Goal: Task Accomplishment & Management: Manage account settings

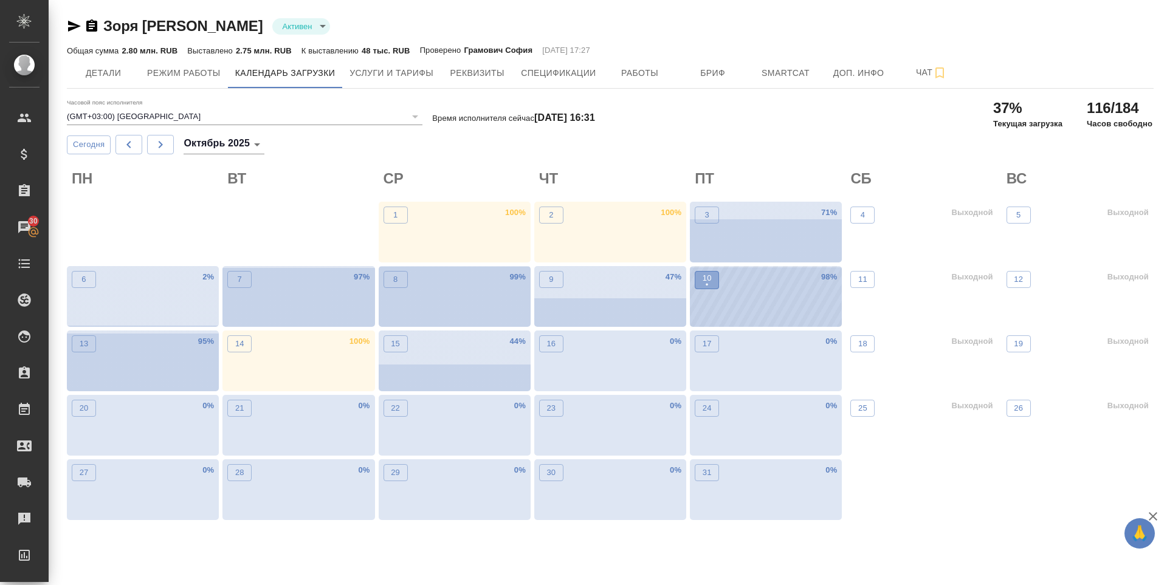
click at [708, 274] on p "10" at bounding box center [706, 278] width 9 height 12
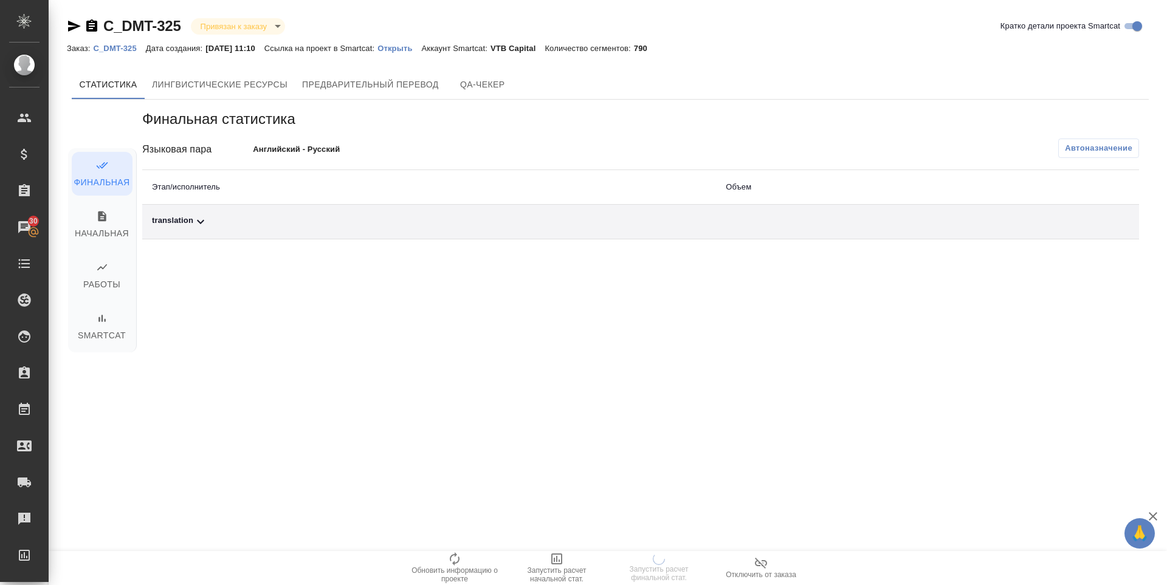
click at [179, 226] on div "translation" at bounding box center [429, 221] width 554 height 15
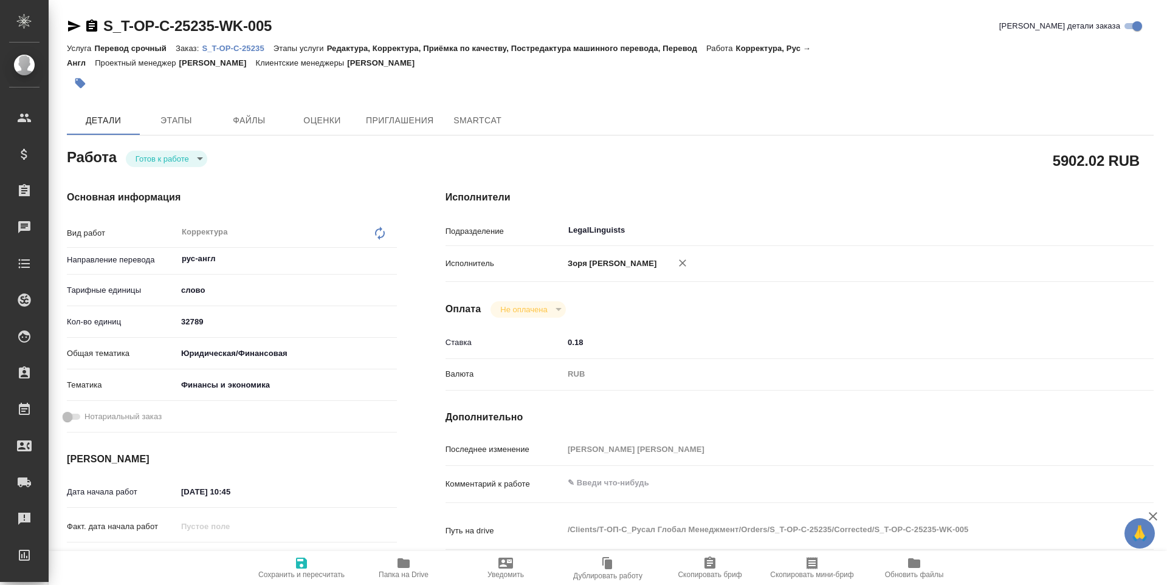
type textarea "x"
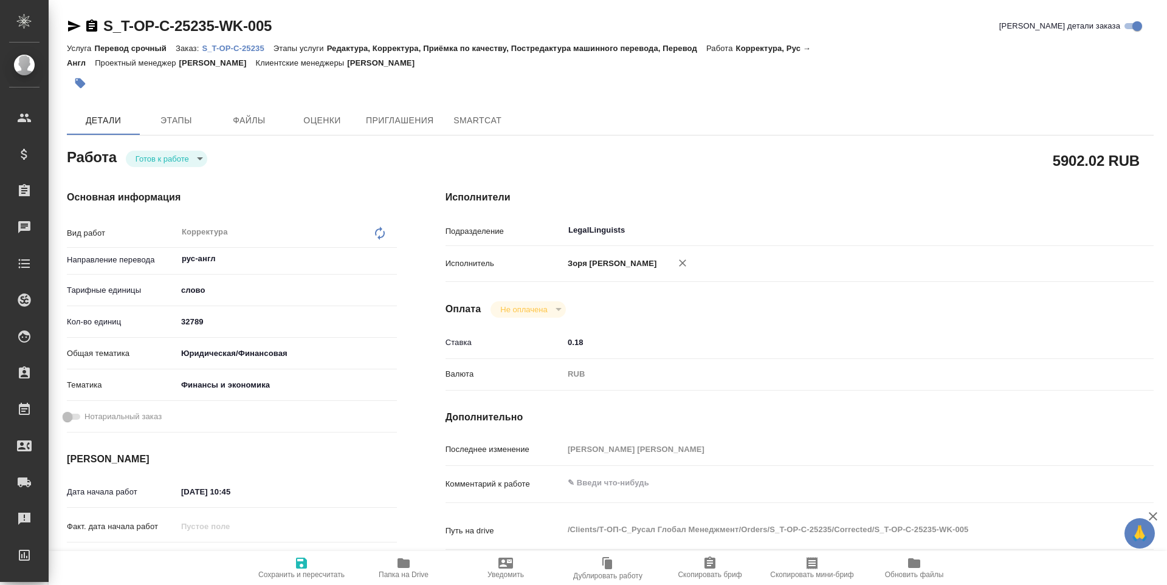
type textarea "x"
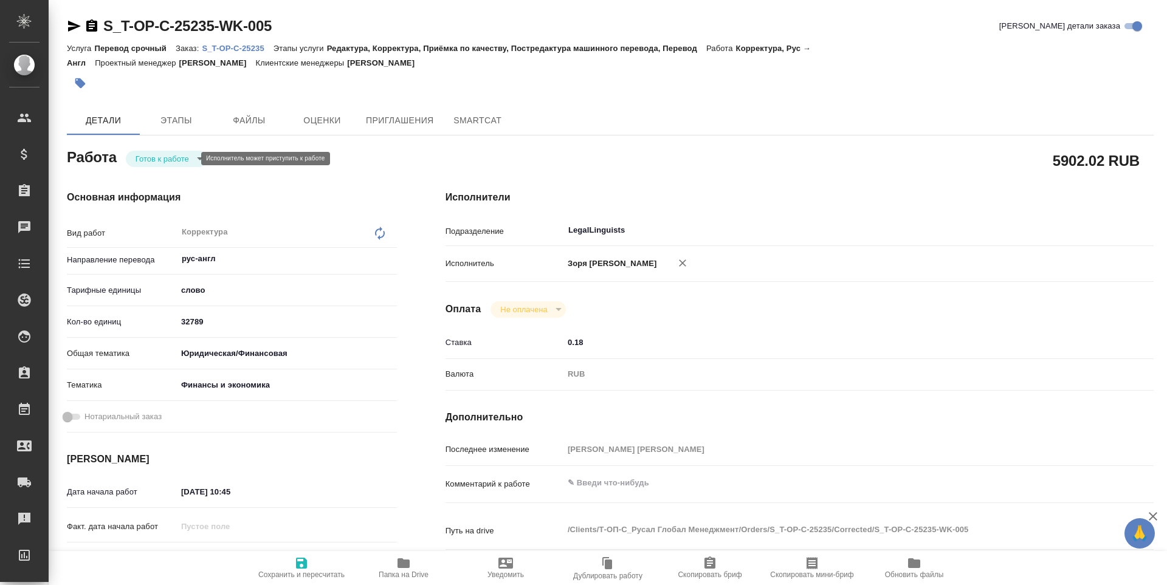
click at [170, 156] on body "🙏 .cls-1 fill:#fff; AWATERA [PERSON_NAME] Спецификации Заказы Чаты Todo Проекты…" at bounding box center [583, 292] width 1167 height 585
type textarea "x"
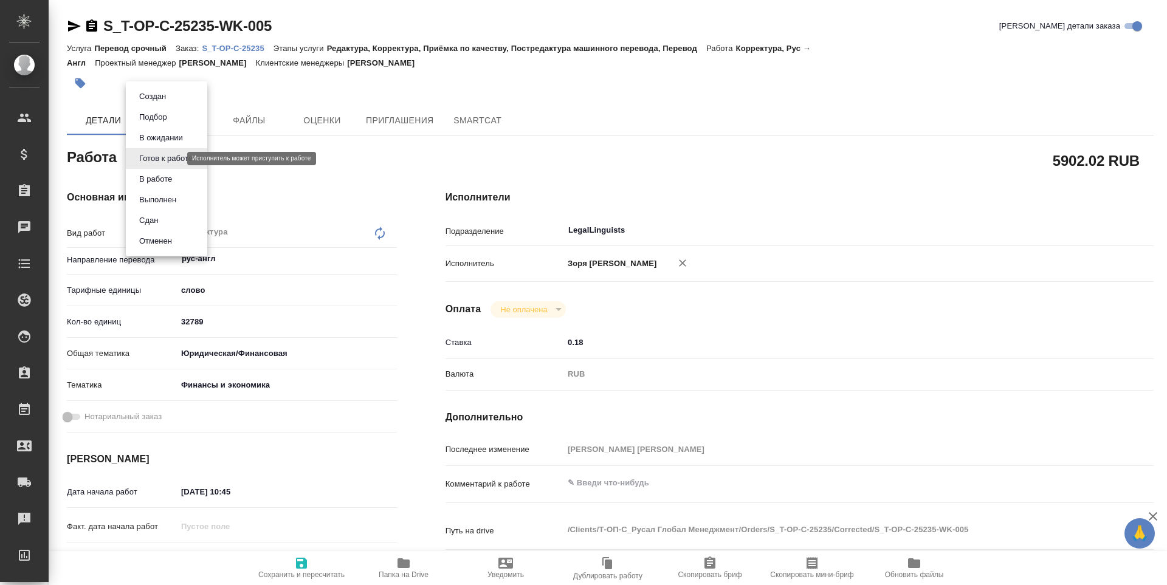
type textarea "x"
click at [174, 179] on button "В работе" at bounding box center [155, 179] width 40 height 13
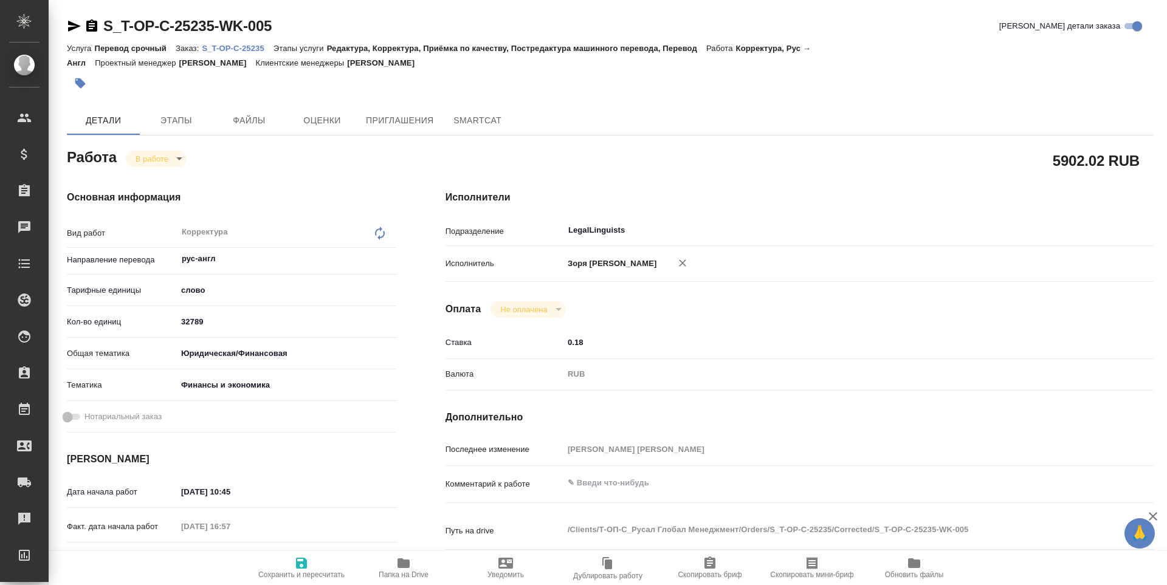
type textarea "x"
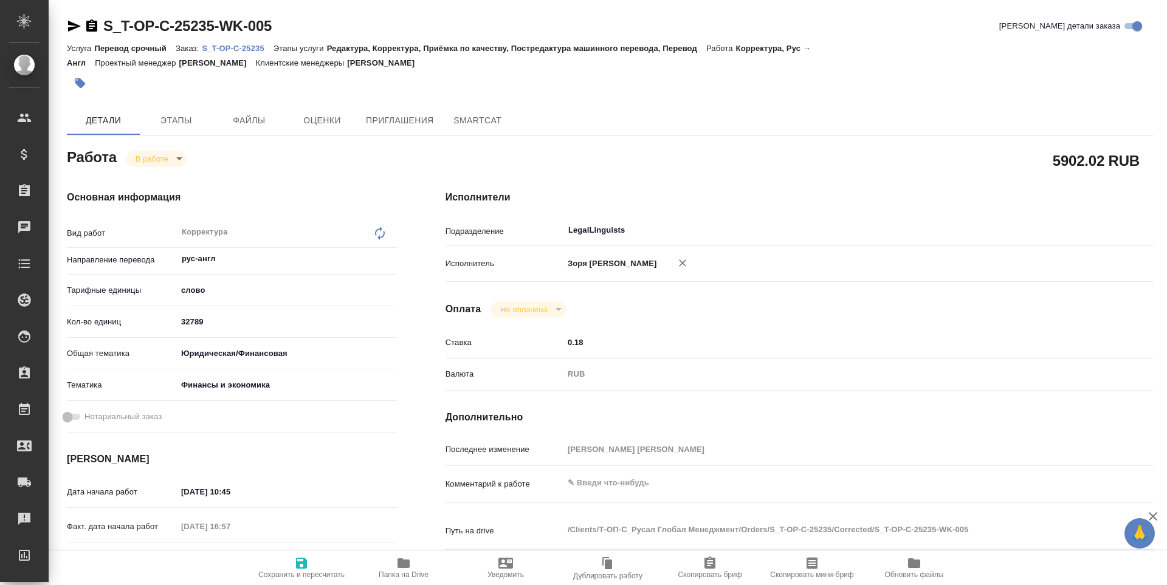
type textarea "x"
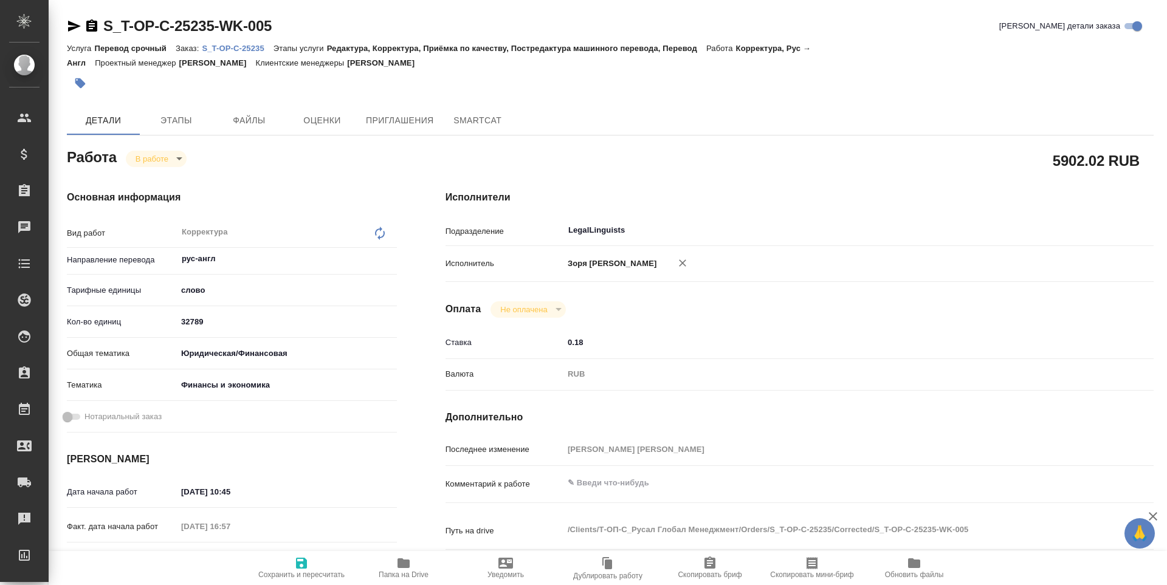
click at [396, 579] on button "Папка на Drive" at bounding box center [403, 568] width 102 height 34
type textarea "x"
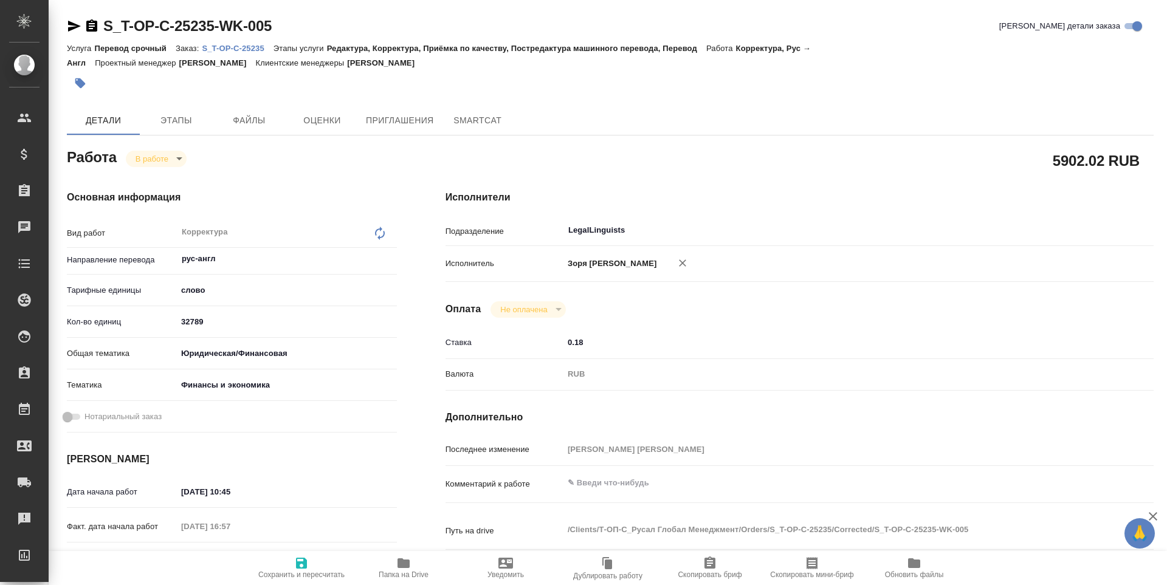
type textarea "x"
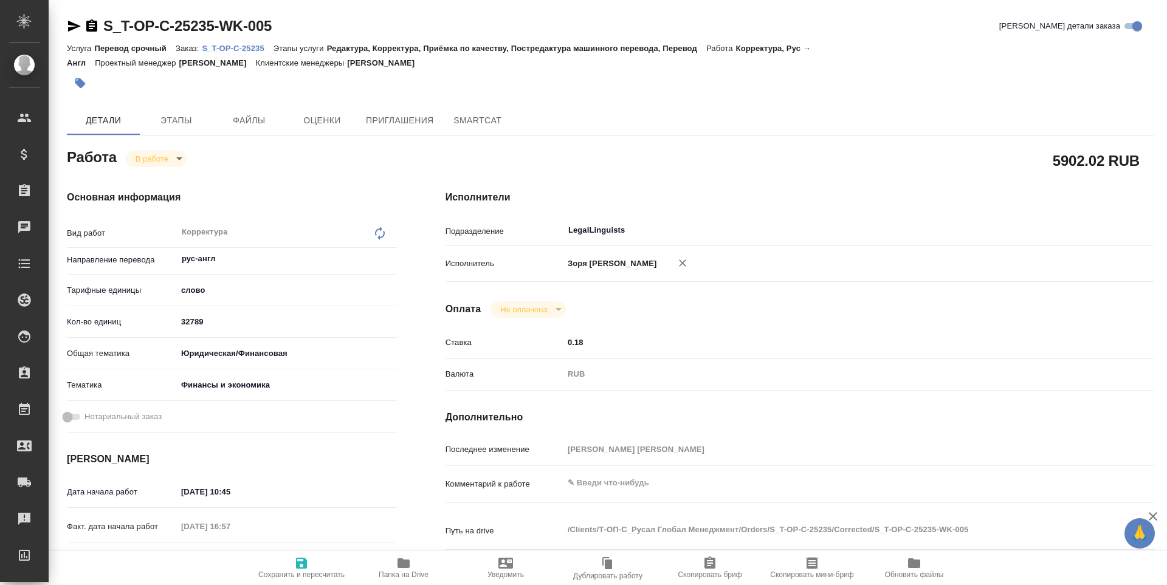
type textarea "x"
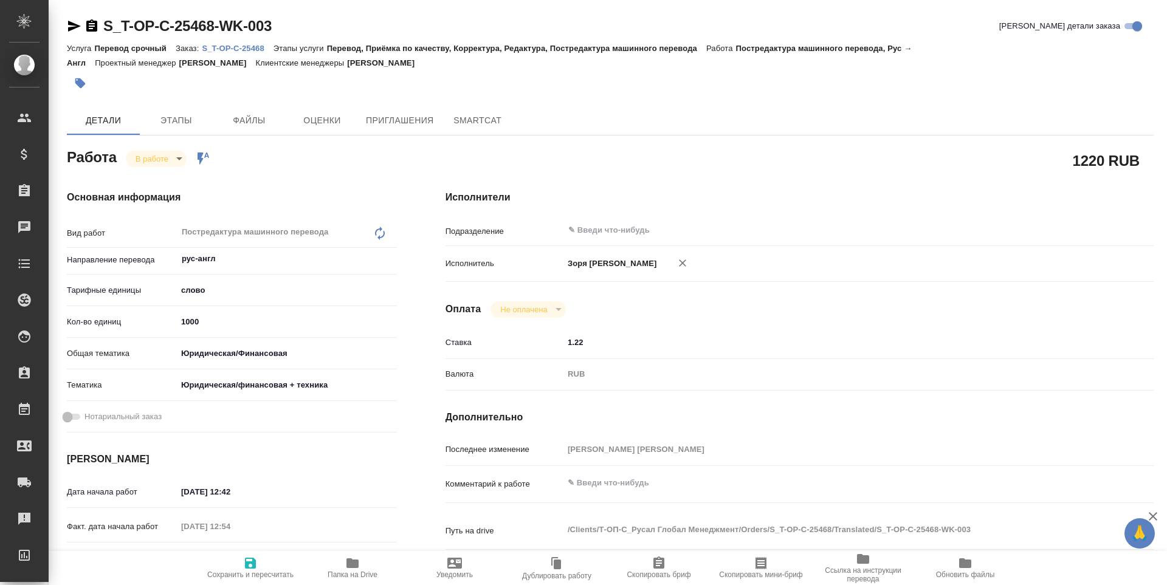
type textarea "x"
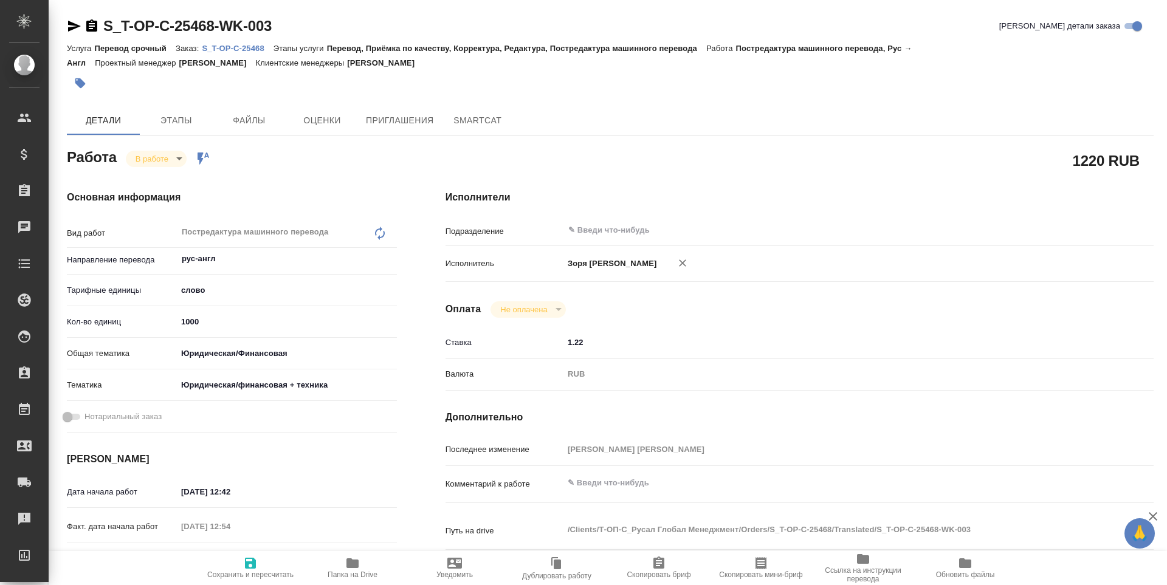
type textarea "x"
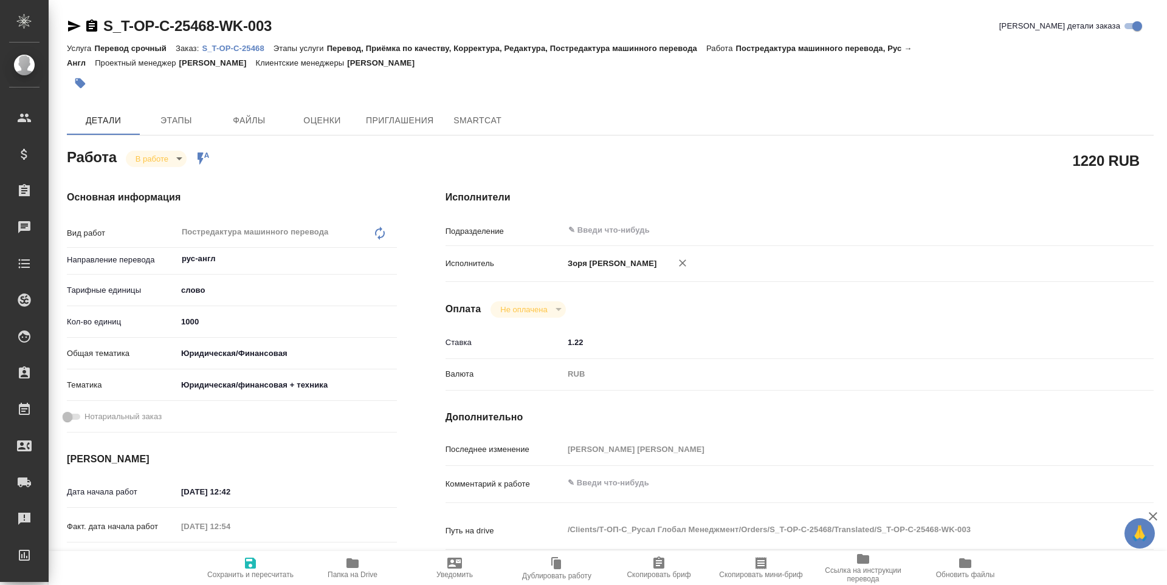
scroll to position [451, 0]
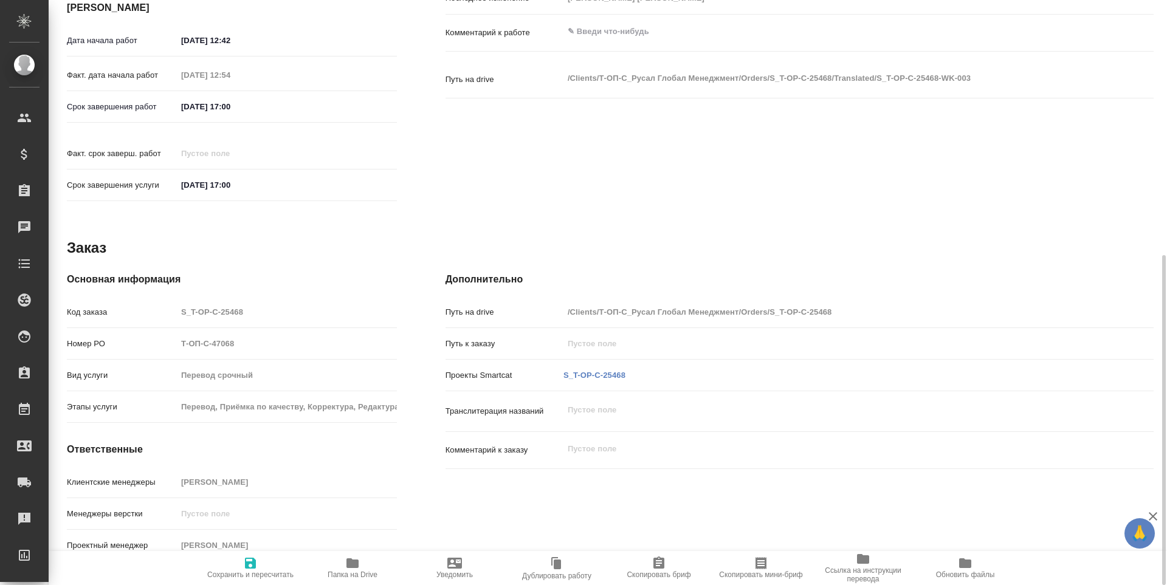
click at [593, 367] on div "S_T-OP-C-25468" at bounding box center [594, 375] width 67 height 17
type textarea "x"
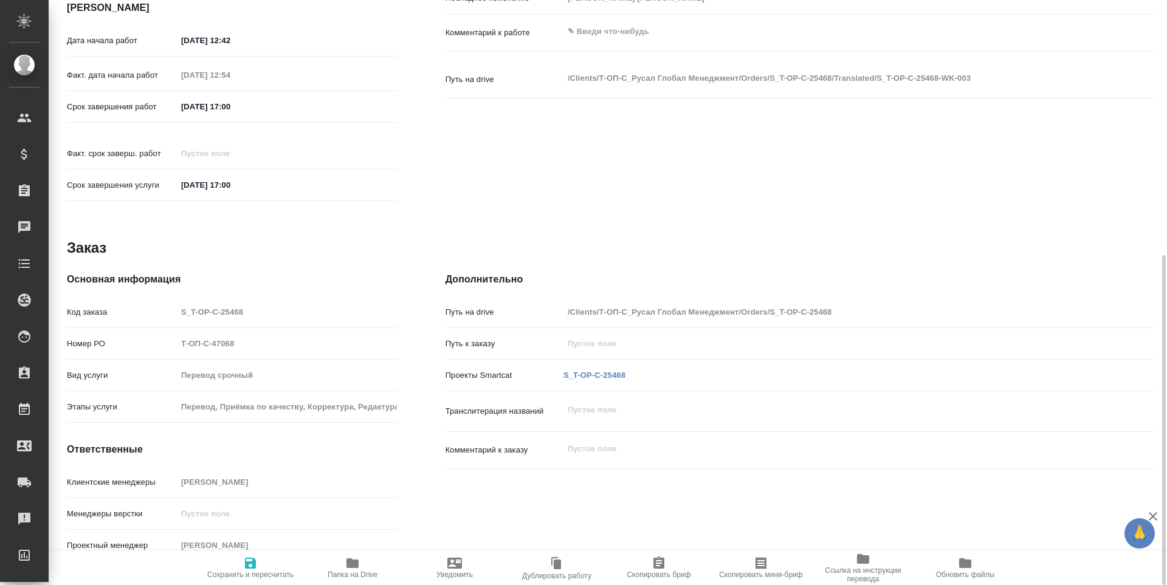
type textarea "x"
click at [598, 367] on div "S_T-OP-C-25468" at bounding box center [594, 375] width 67 height 17
click at [598, 371] on link "S_T-OP-C-25468" at bounding box center [594, 375] width 62 height 9
type textarea "x"
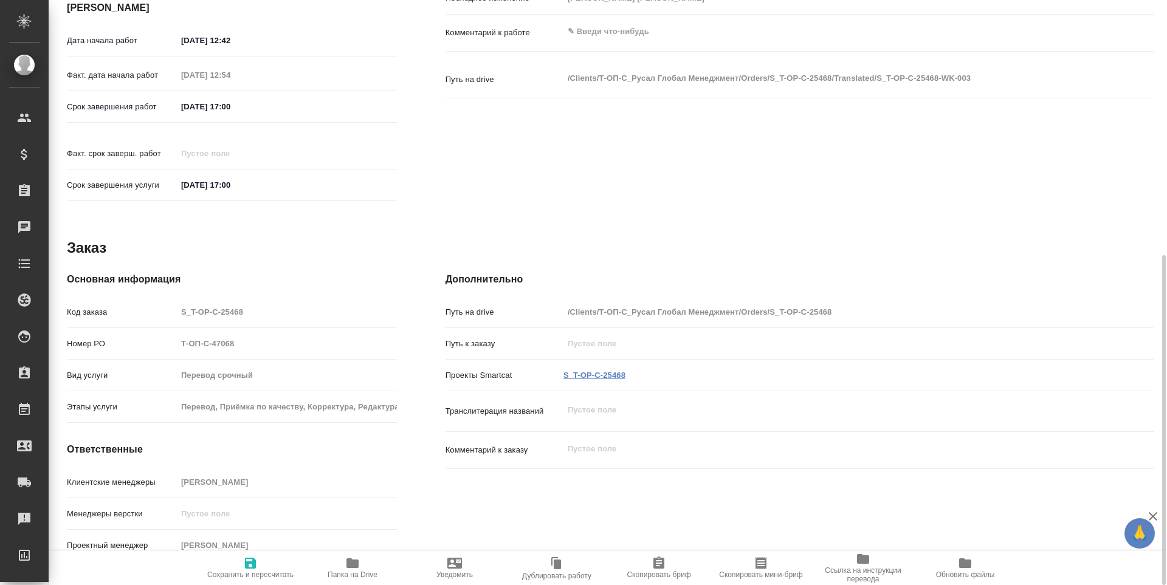
type textarea "x"
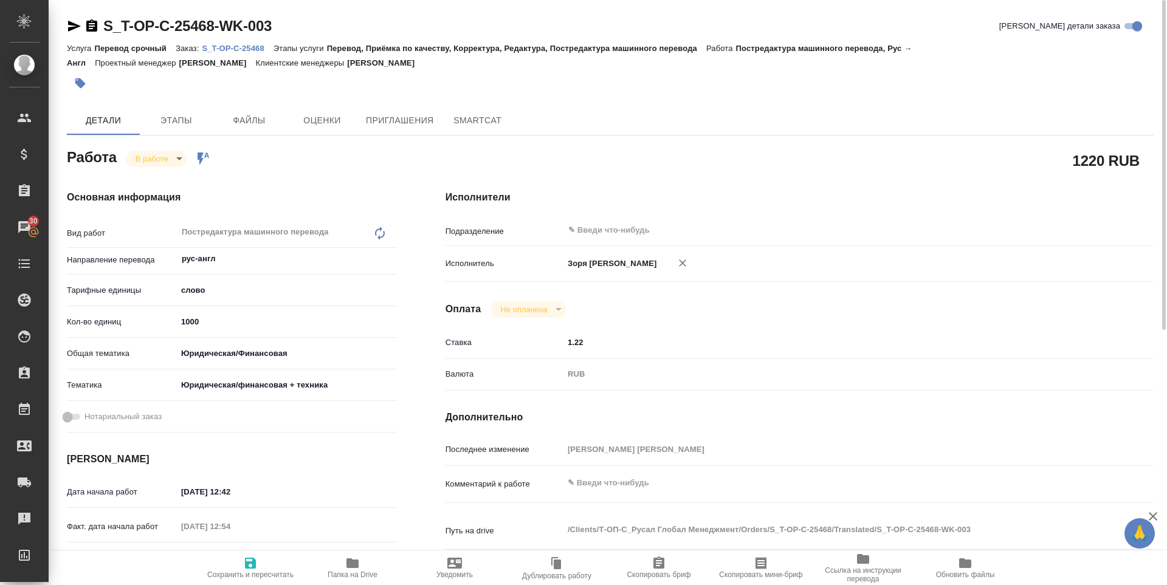
click at [146, 160] on body "🙏 .cls-1 fill:#fff; AWATERA Zoria Tatiana Клиенты Спецификации Заказы 30 Чаты T…" at bounding box center [583, 292] width 1167 height 585
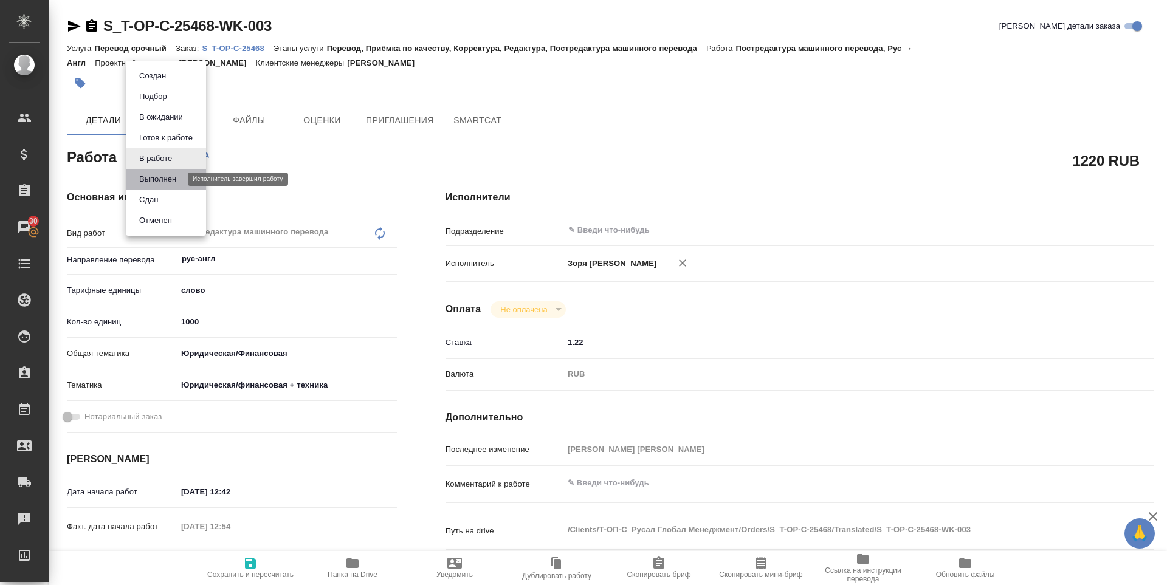
click at [149, 179] on button "Выполнен" at bounding box center [157, 179] width 44 height 13
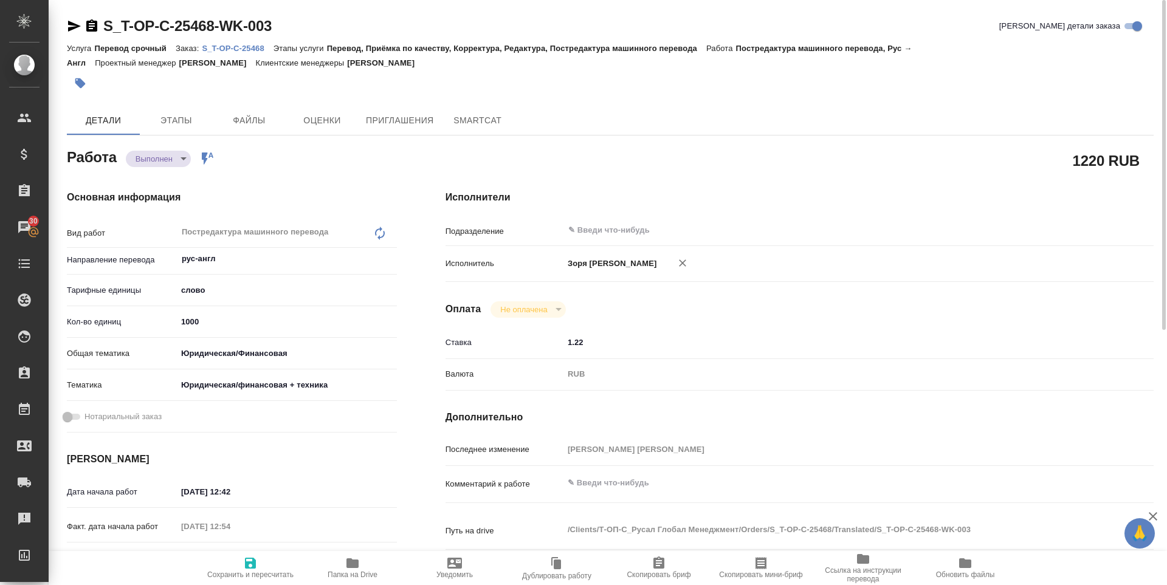
type textarea "x"
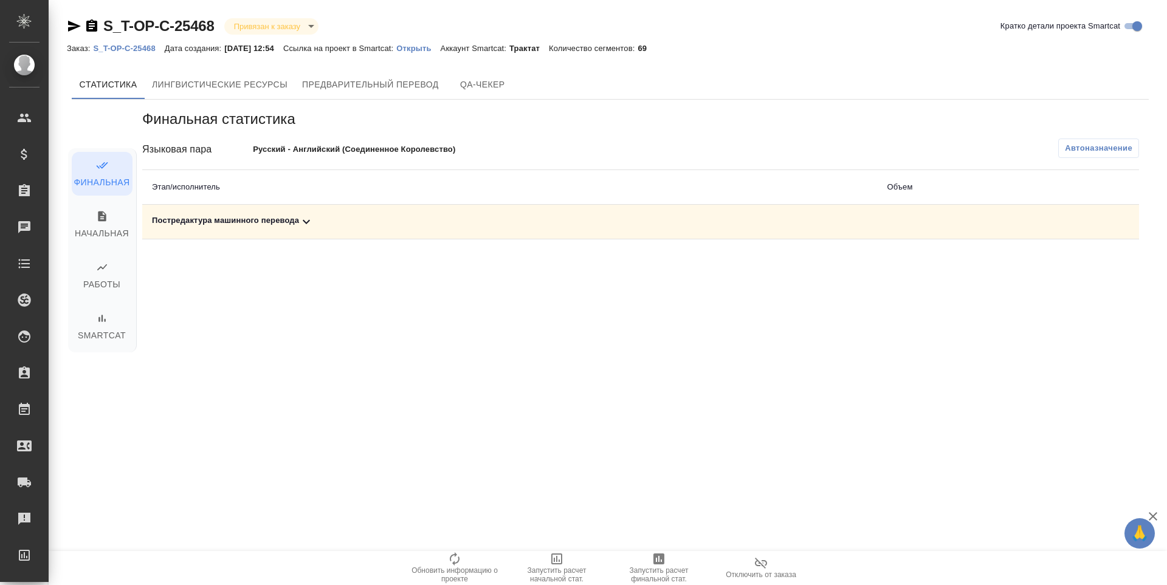
click at [241, 216] on div "Постредактура машинного перевода" at bounding box center [509, 221] width 715 height 15
click at [659, 570] on span "Запустить расчет финальной стат." at bounding box center [658, 574] width 87 height 17
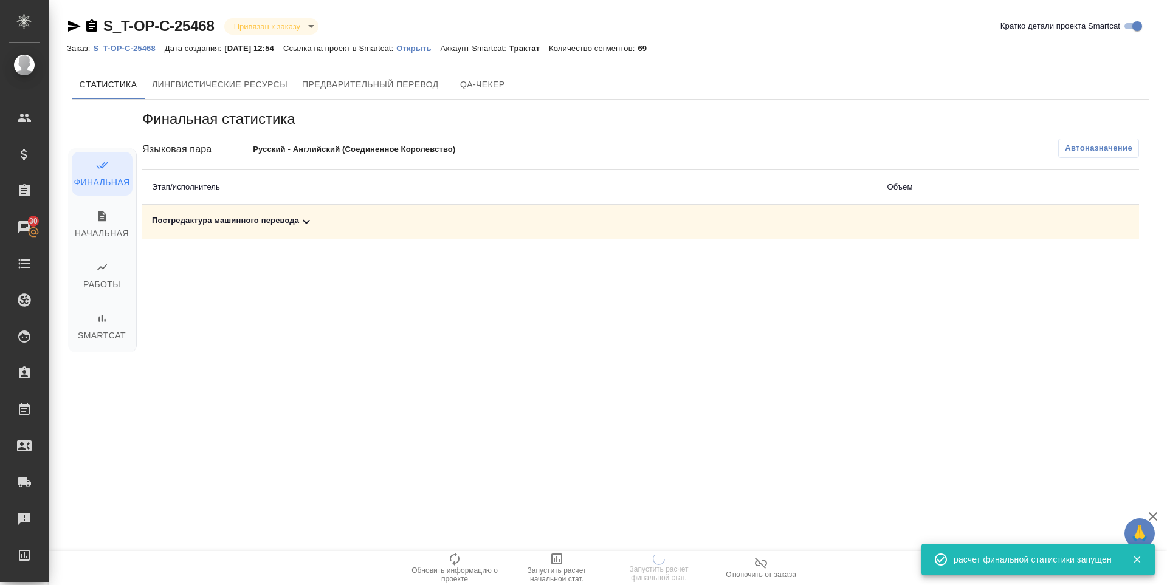
click at [243, 233] on td "Постредактура машинного перевода" at bounding box center [509, 222] width 735 height 35
click at [247, 222] on div "Постредактура машинного перевода" at bounding box center [509, 221] width 715 height 15
